Goal: Task Accomplishment & Management: Manage account settings

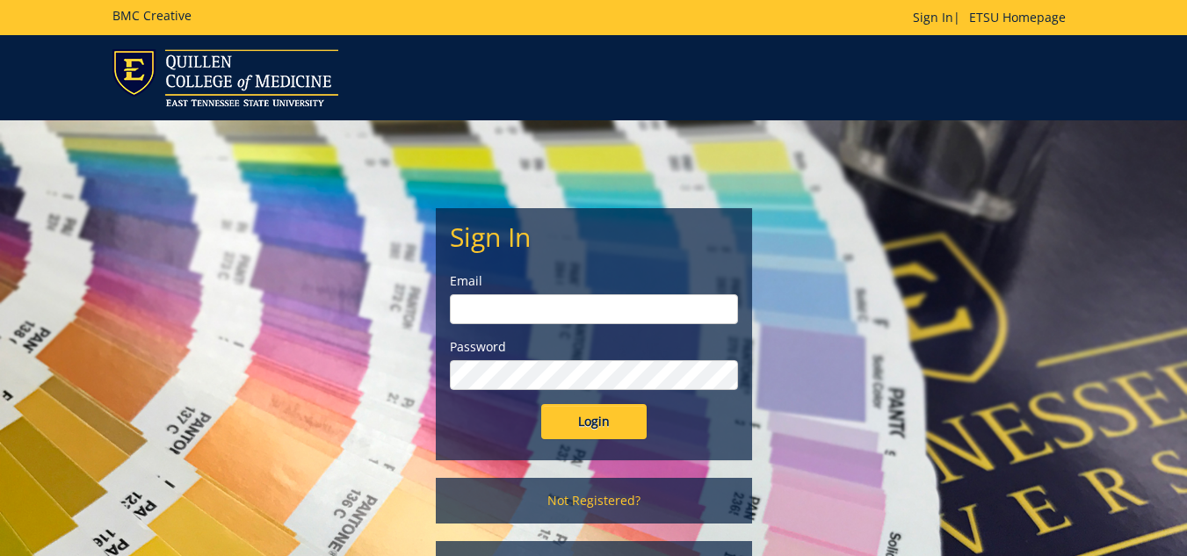
type input "lucasrf@etsu.edu"
click at [587, 420] on input "Login" at bounding box center [593, 421] width 105 height 35
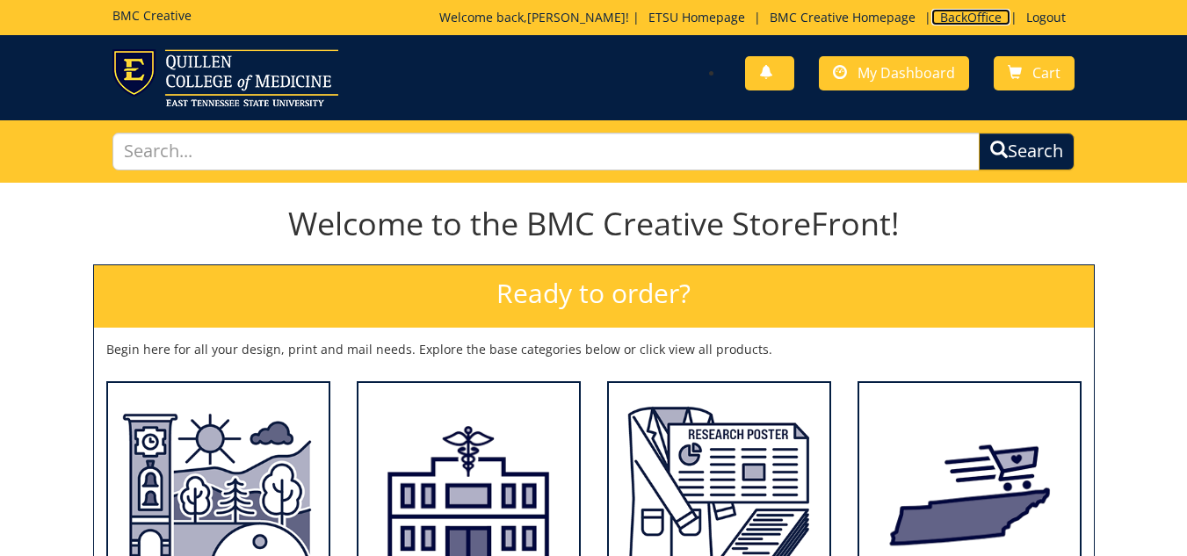
click at [951, 15] on link "BackOffice" at bounding box center [970, 17] width 79 height 17
